Goal: Task Accomplishment & Management: Manage account settings

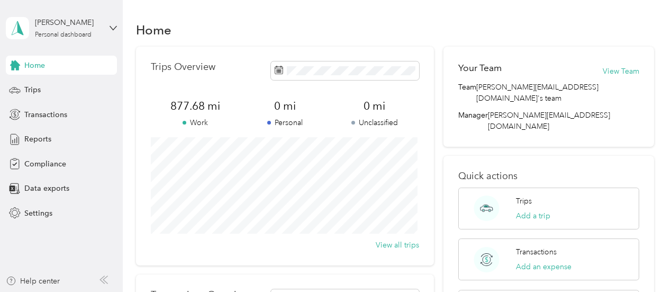
click at [265, 20] on div "Home" at bounding box center [395, 30] width 518 height 22
click at [30, 89] on span "Trips" at bounding box center [32, 89] width 16 height 11
